Goal: Navigation & Orientation: Find specific page/section

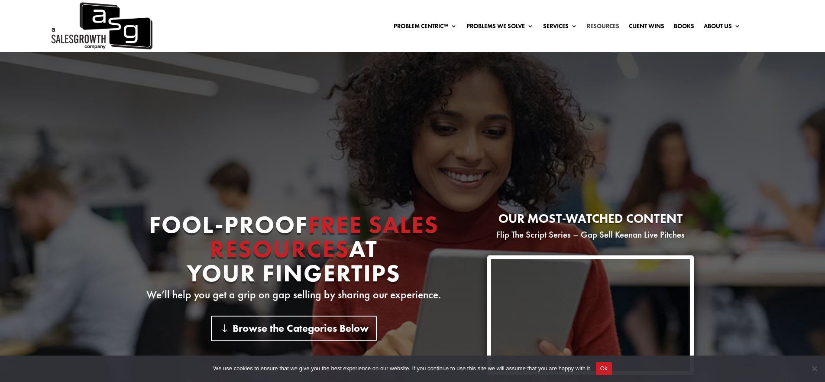
click at [607, 26] on link "Resources" at bounding box center [603, 28] width 32 height 10
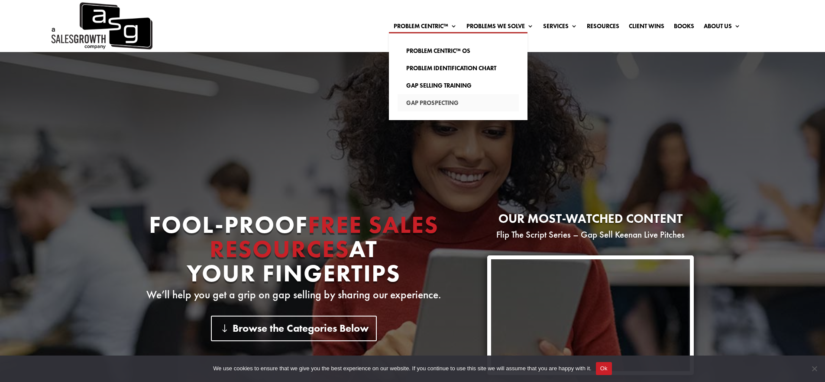
click at [428, 100] on link "Gap Prospecting" at bounding box center [458, 102] width 121 height 17
